Goal: Information Seeking & Learning: Find specific page/section

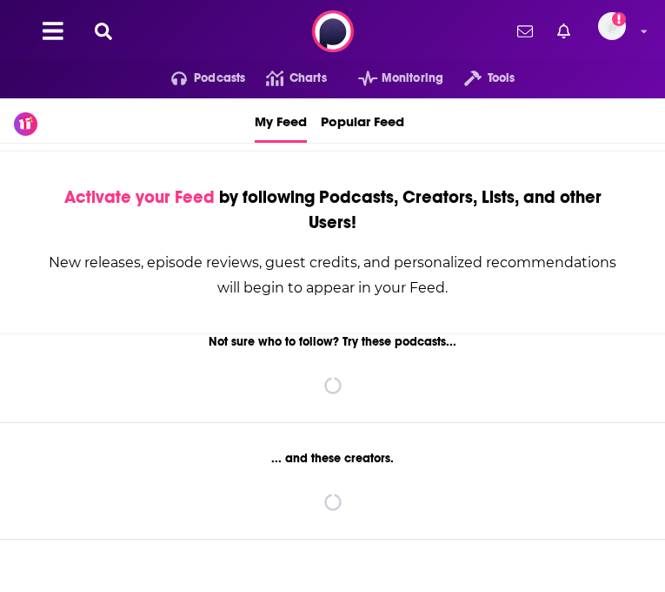
click at [110, 30] on icon at bounding box center [103, 31] width 17 height 17
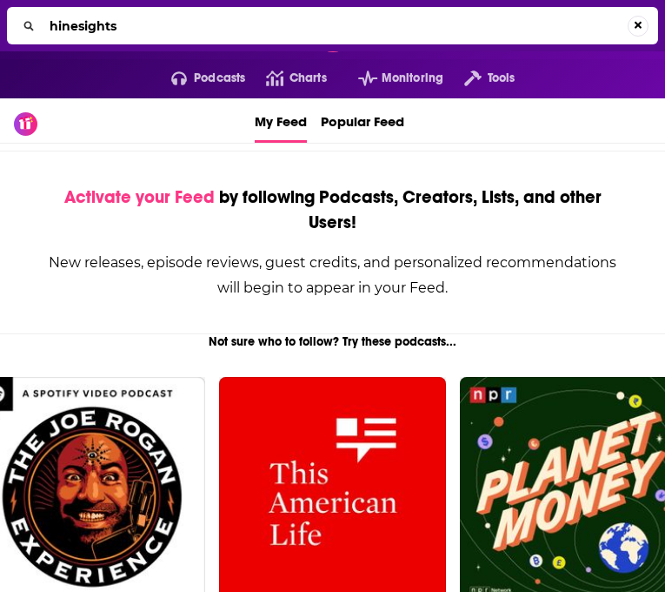
type input "hinesights"
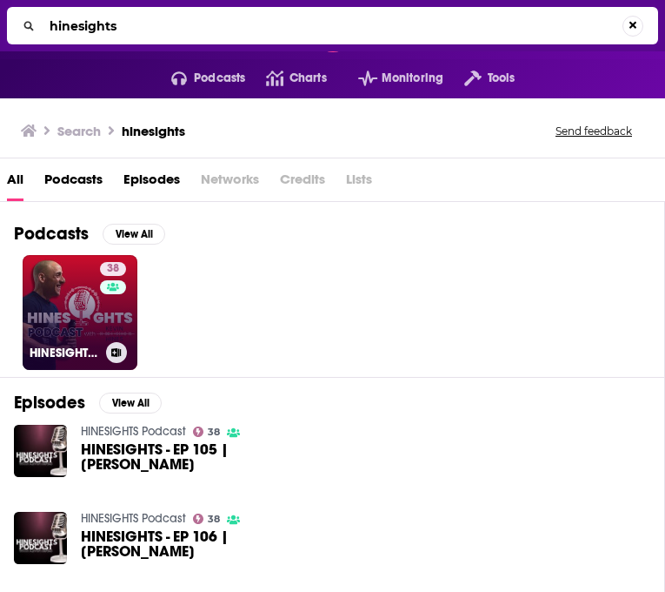
click at [82, 336] on link "38 HINESIGHTS Podcast" at bounding box center [80, 312] width 115 height 115
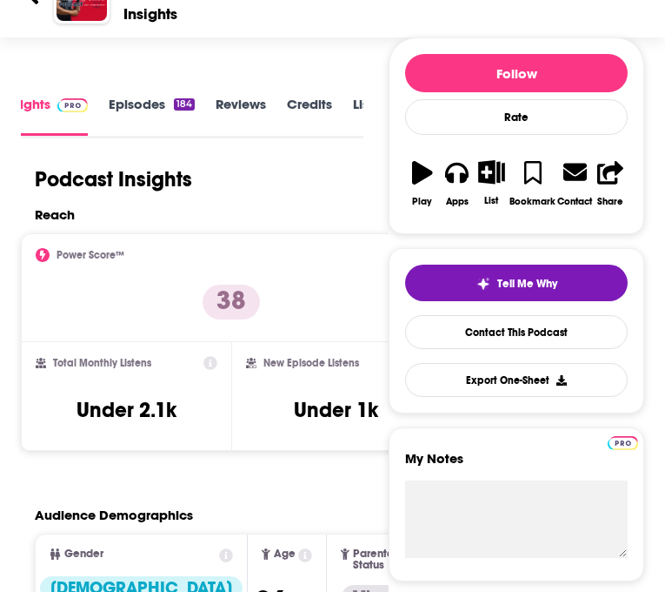
scroll to position [203, 0]
